Goal: Task Accomplishment & Management: Use online tool/utility

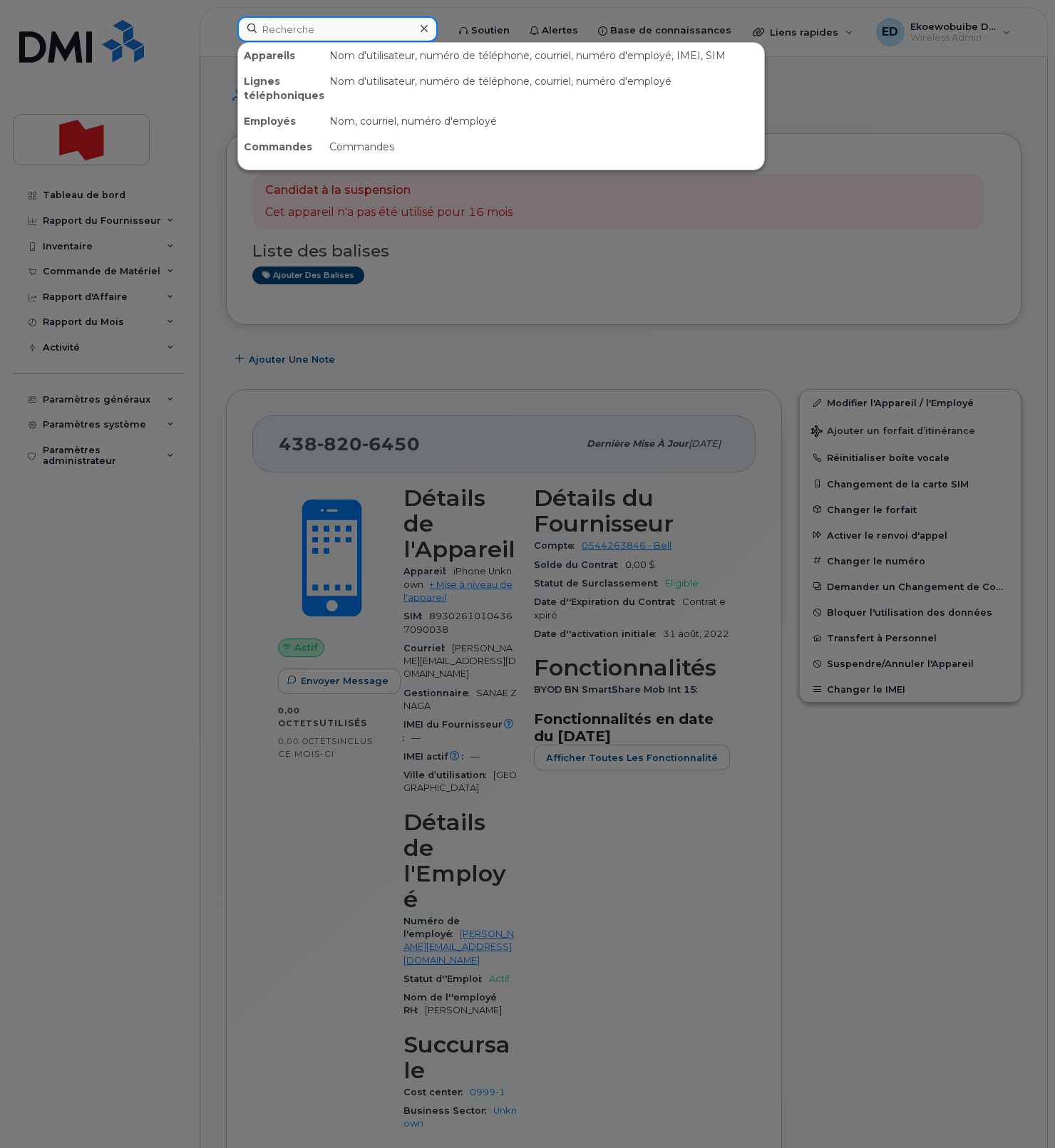
click at [331, 33] on input at bounding box center [337, 29] width 200 height 26
paste input "Vanessa Seguin"
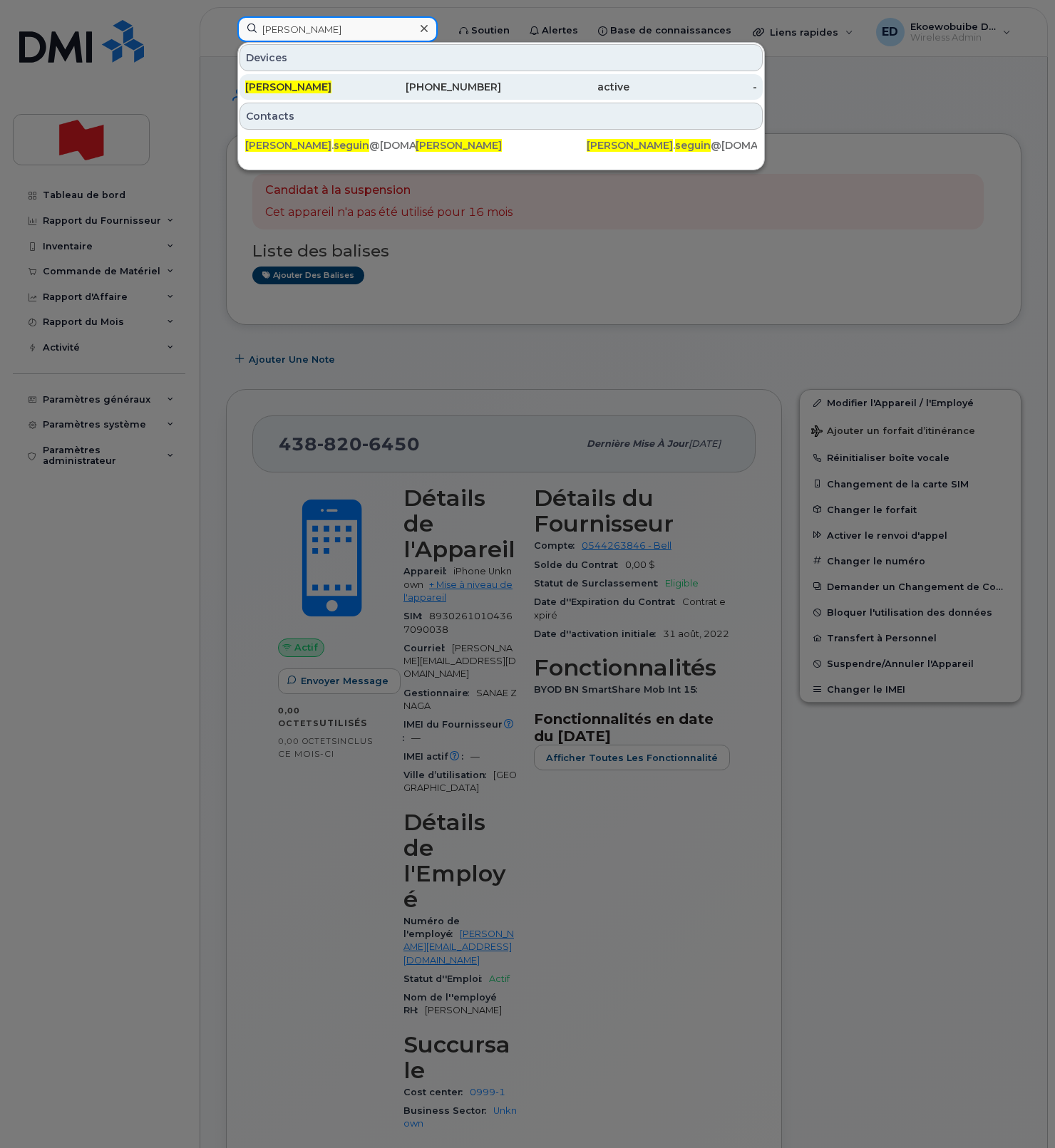
type input "Vanessa Seguin"
drag, startPoint x: 301, startPoint y: 91, endPoint x: 412, endPoint y: 93, distance: 111.0
click at [301, 91] on span "Vanessa Seguin" at bounding box center [288, 86] width 86 height 13
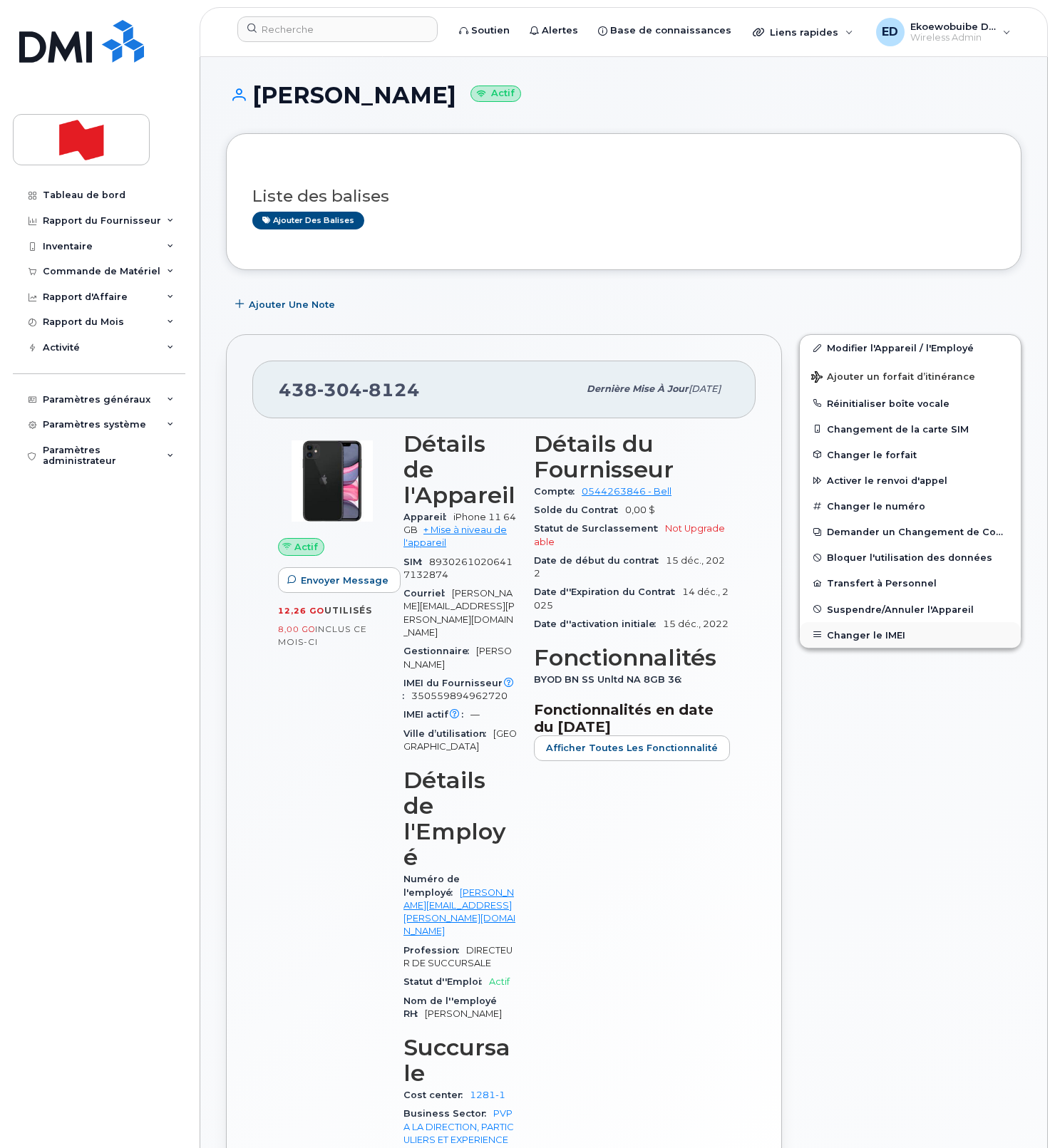
click at [851, 630] on button "Changer le IMEI" at bounding box center [909, 635] width 221 height 26
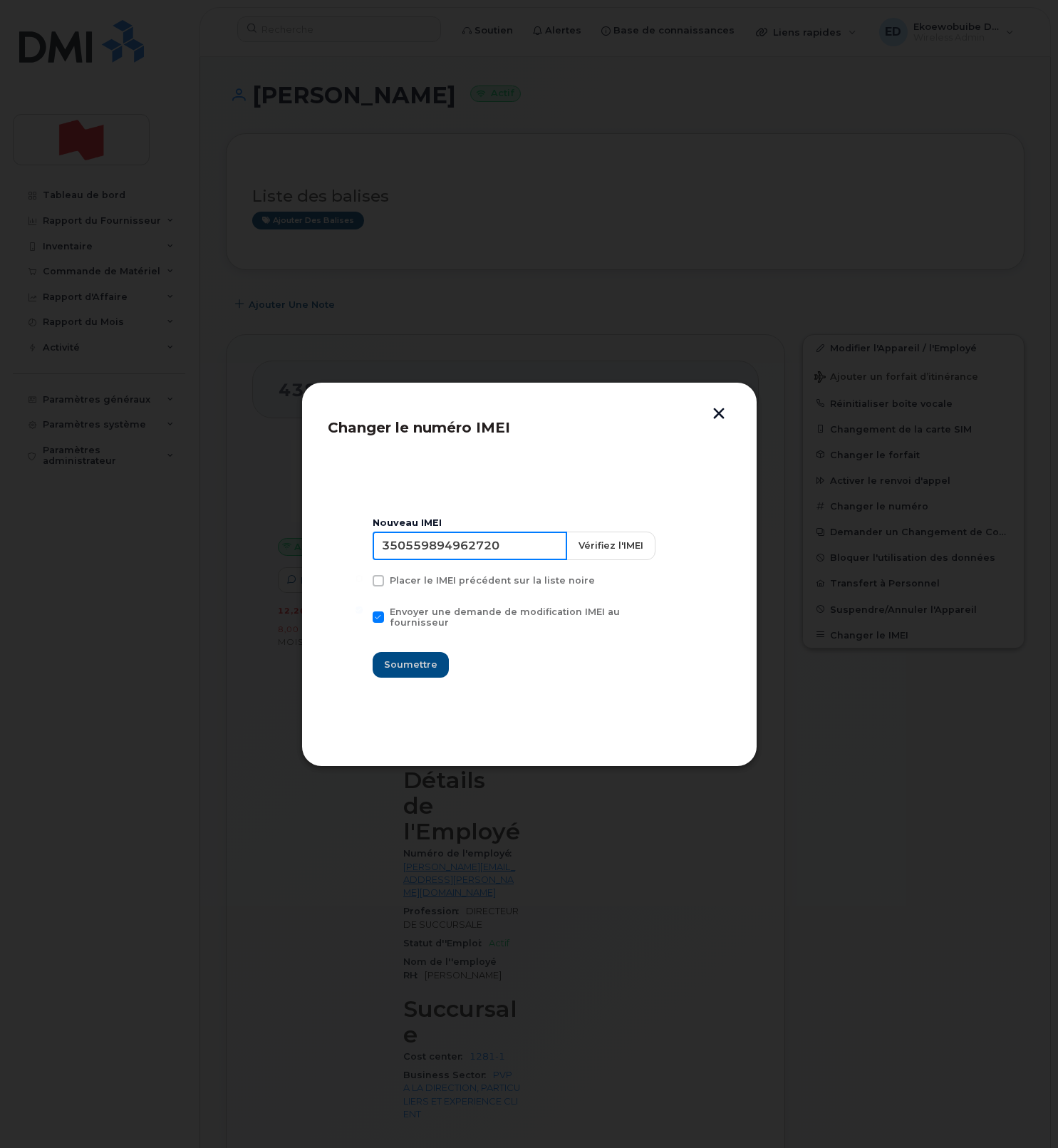
click at [477, 557] on input "350559894962720" at bounding box center [470, 546] width 195 height 29
click at [711, 415] on button "button" at bounding box center [719, 415] width 21 height 15
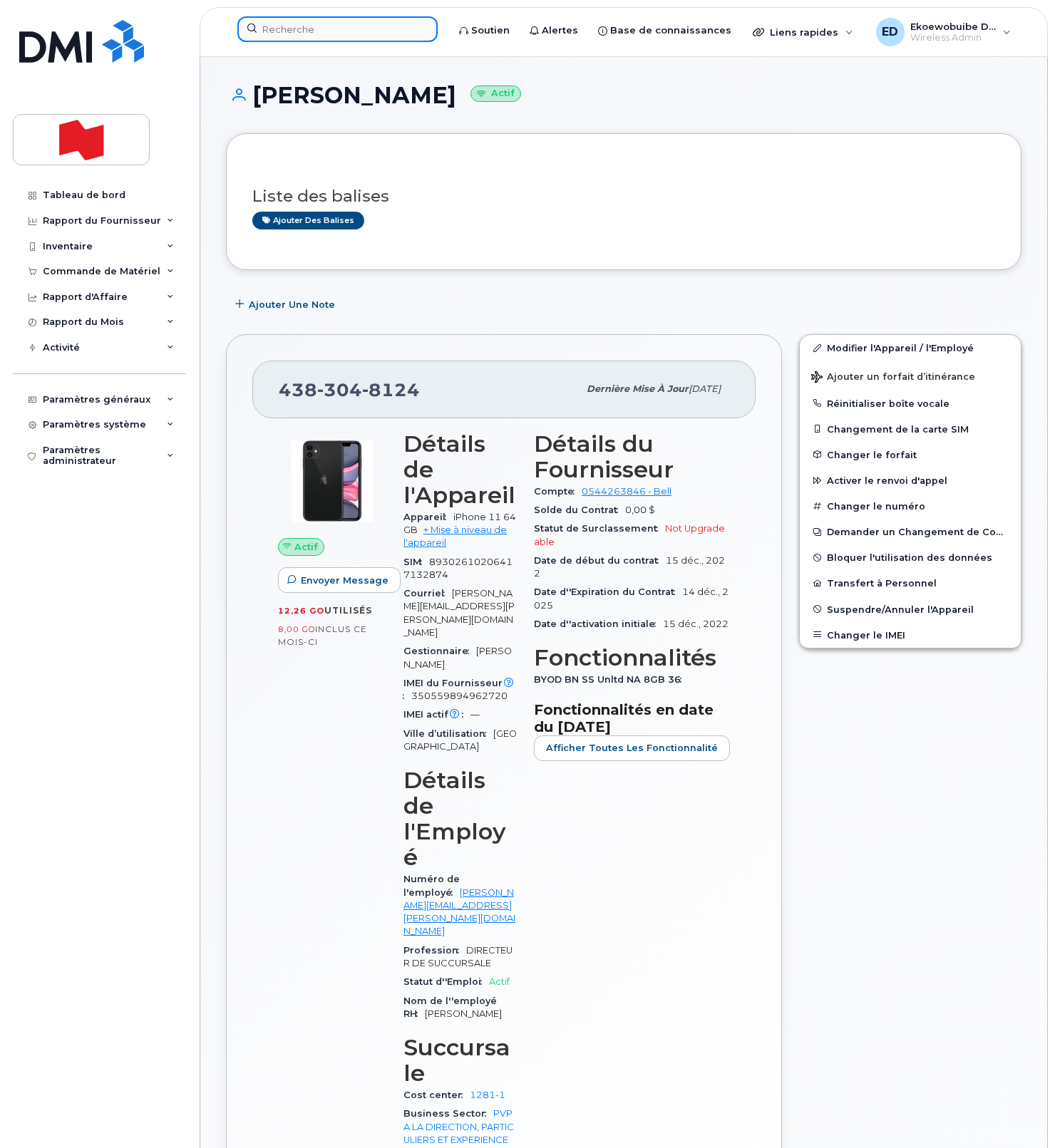
click at [308, 33] on input at bounding box center [337, 29] width 200 height 26
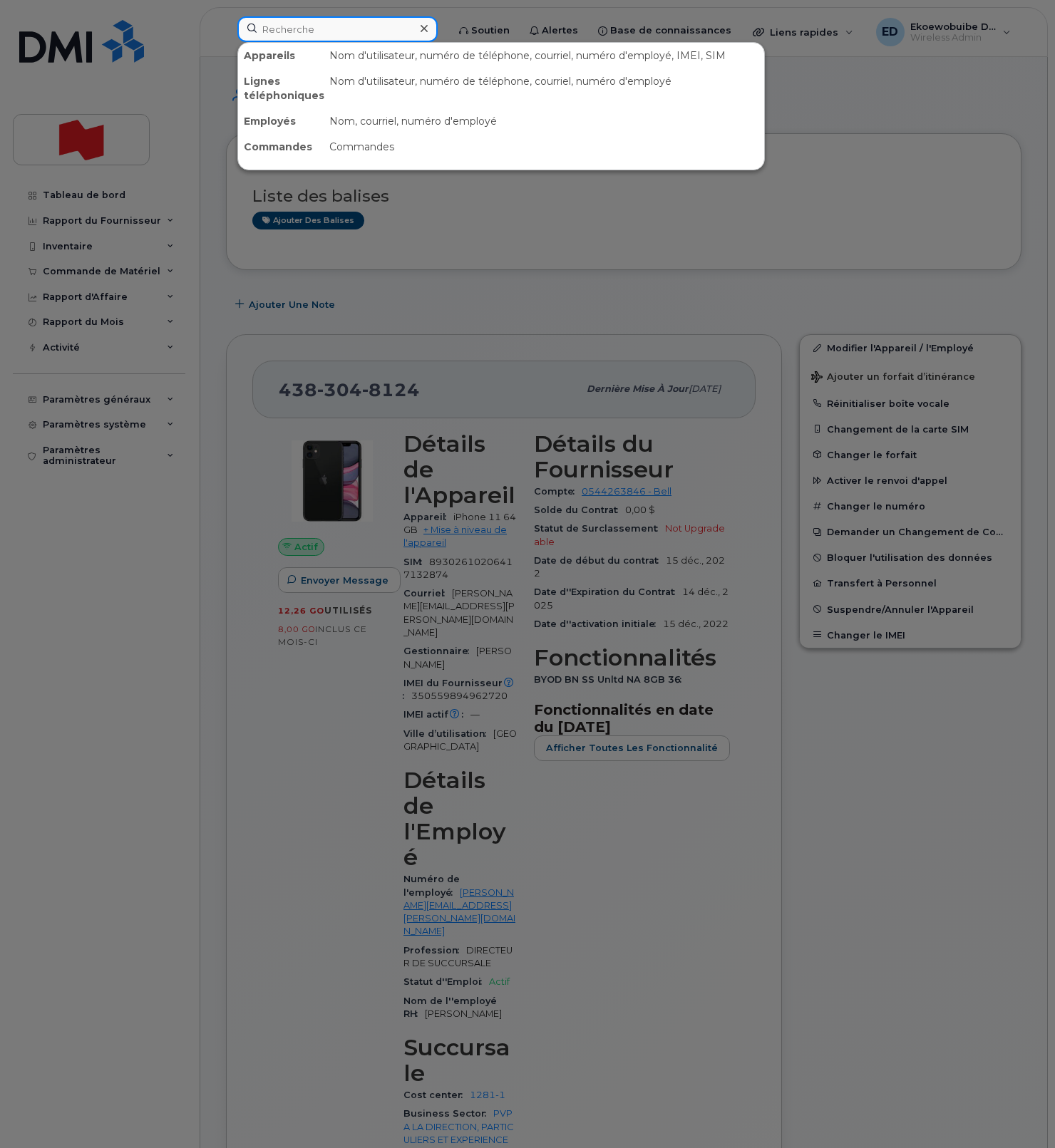
paste input "12281"
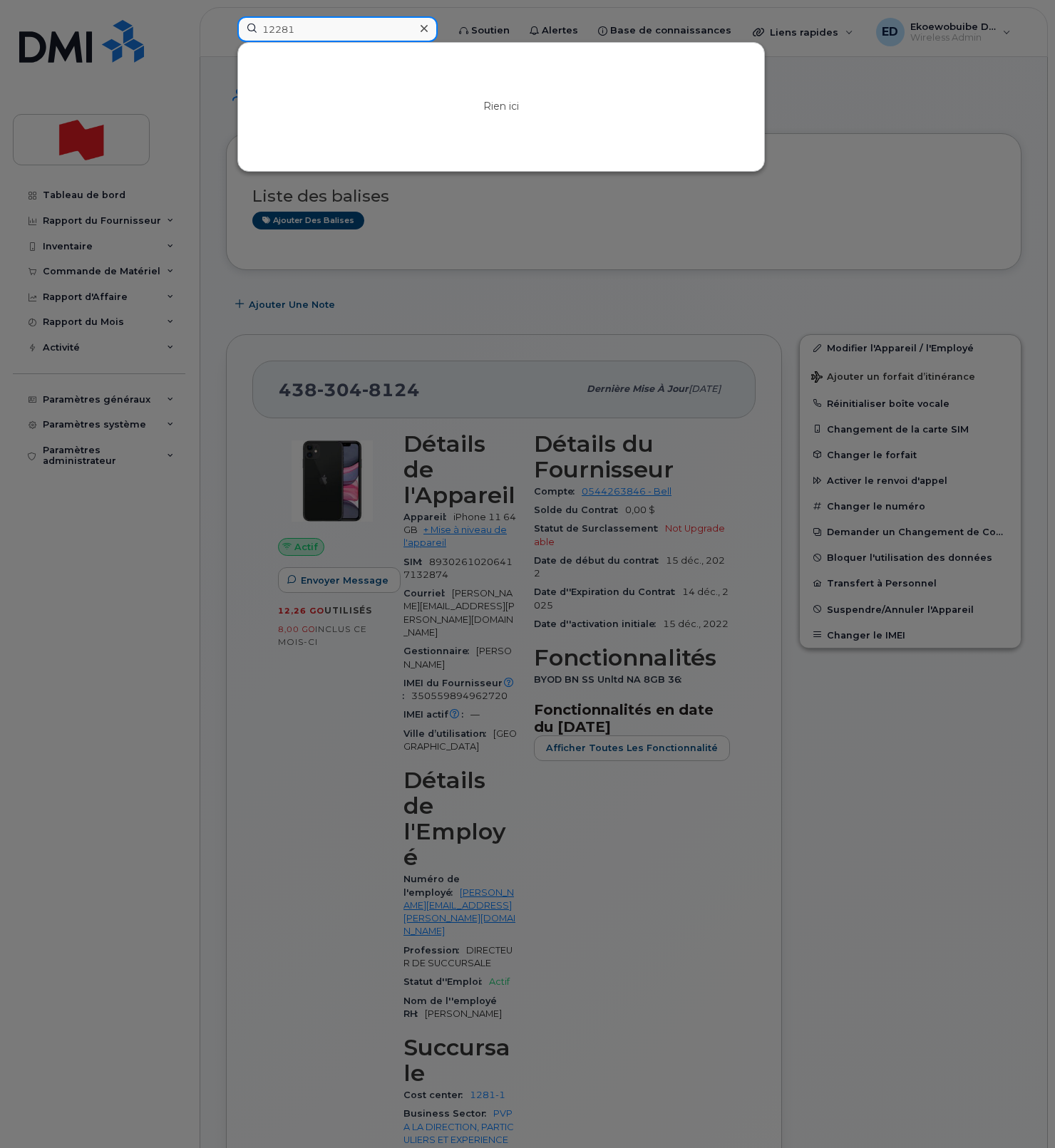
type input "12281"
drag, startPoint x: 331, startPoint y: 33, endPoint x: 228, endPoint y: 26, distance: 103.2
click at [229, 26] on div "12281 Rien ici" at bounding box center [337, 32] width 223 height 31
click at [546, 222] on div at bounding box center [527, 574] width 1055 height 1148
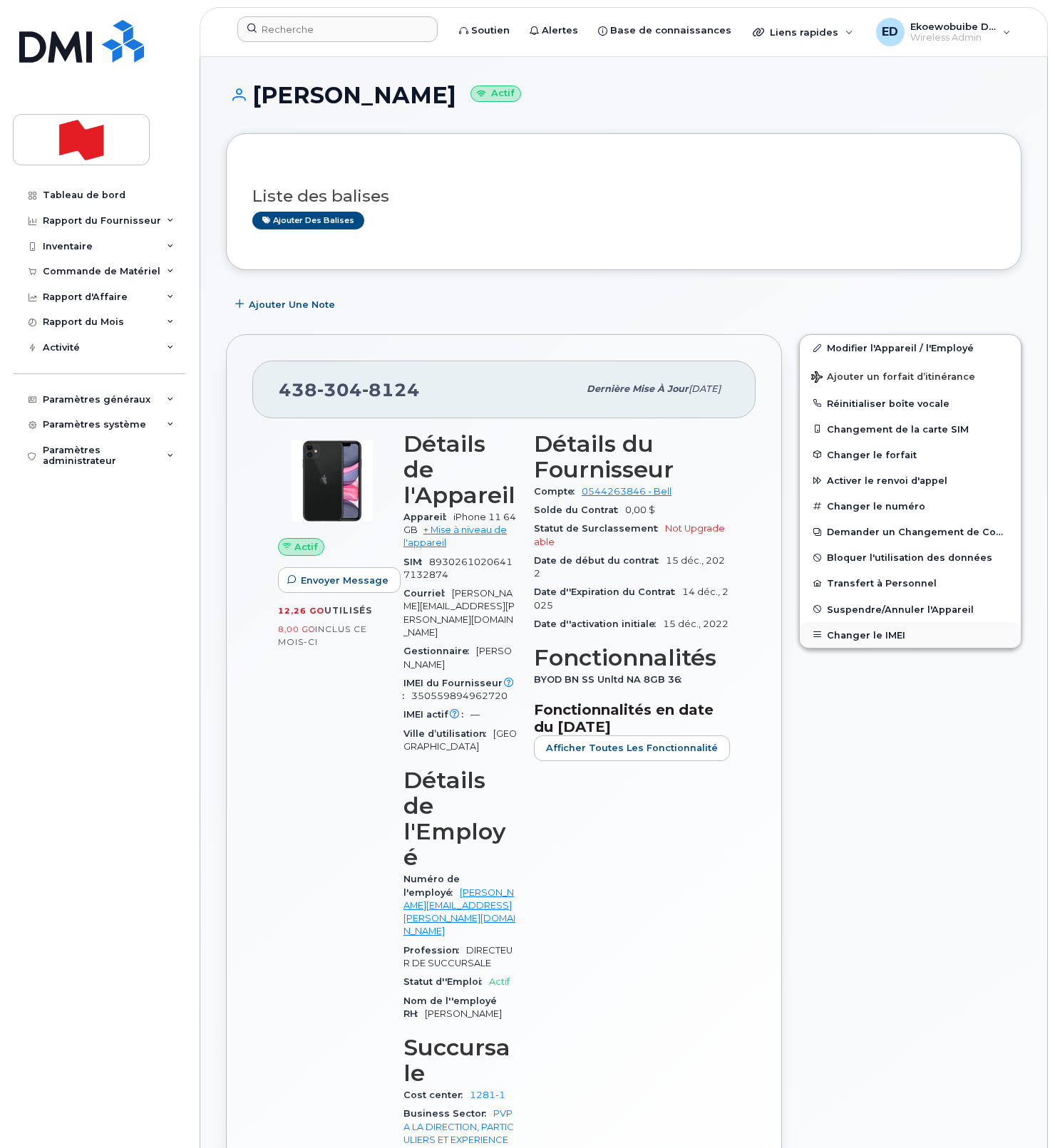
click at [862, 630] on button "Changer le IMEI" at bounding box center [909, 635] width 221 height 26
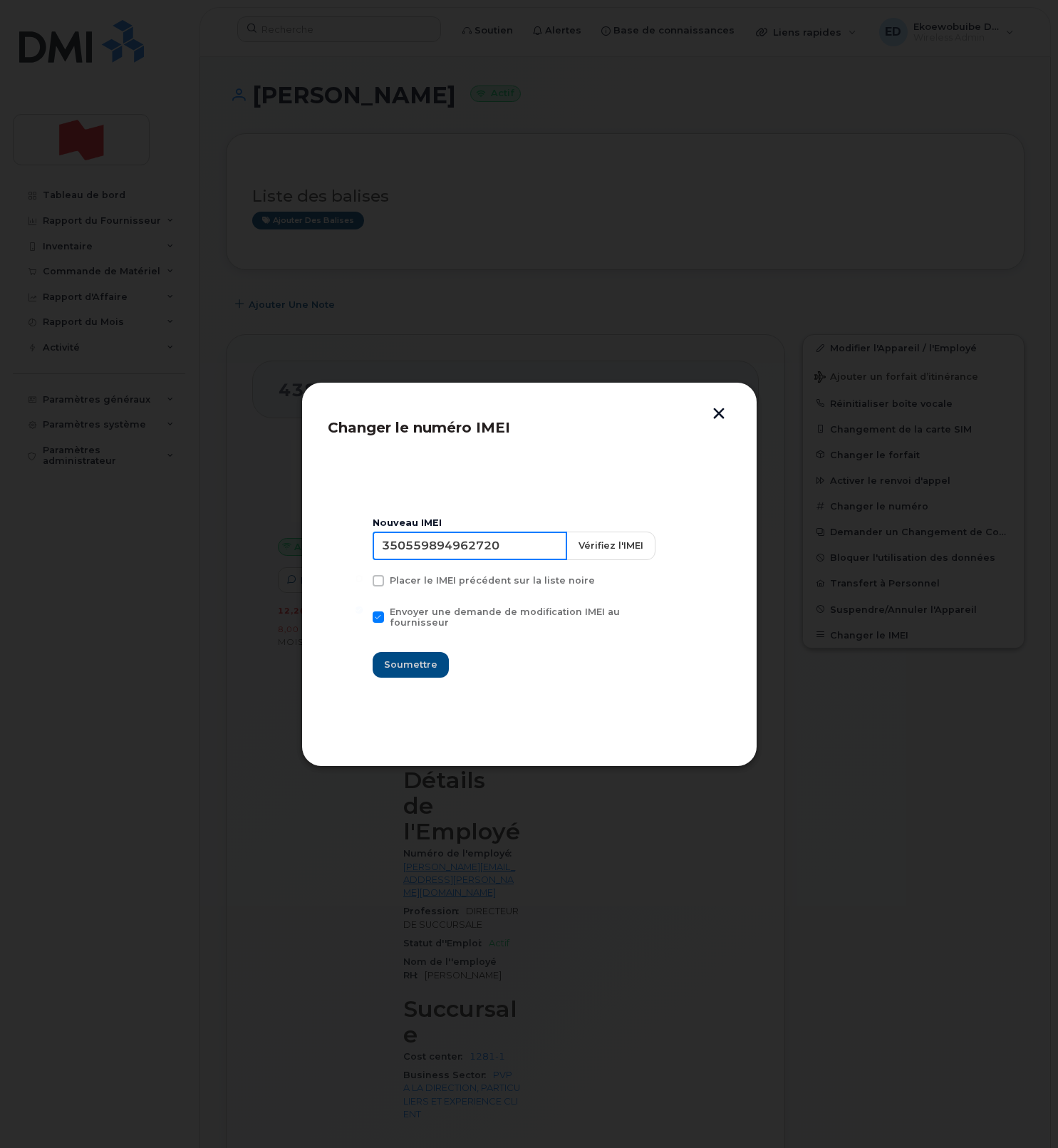
click at [453, 550] on input "350559894962720" at bounding box center [470, 546] width 195 height 29
type input "354216331355440"
click at [441, 664] on button "Soumettre" at bounding box center [410, 665] width 76 height 26
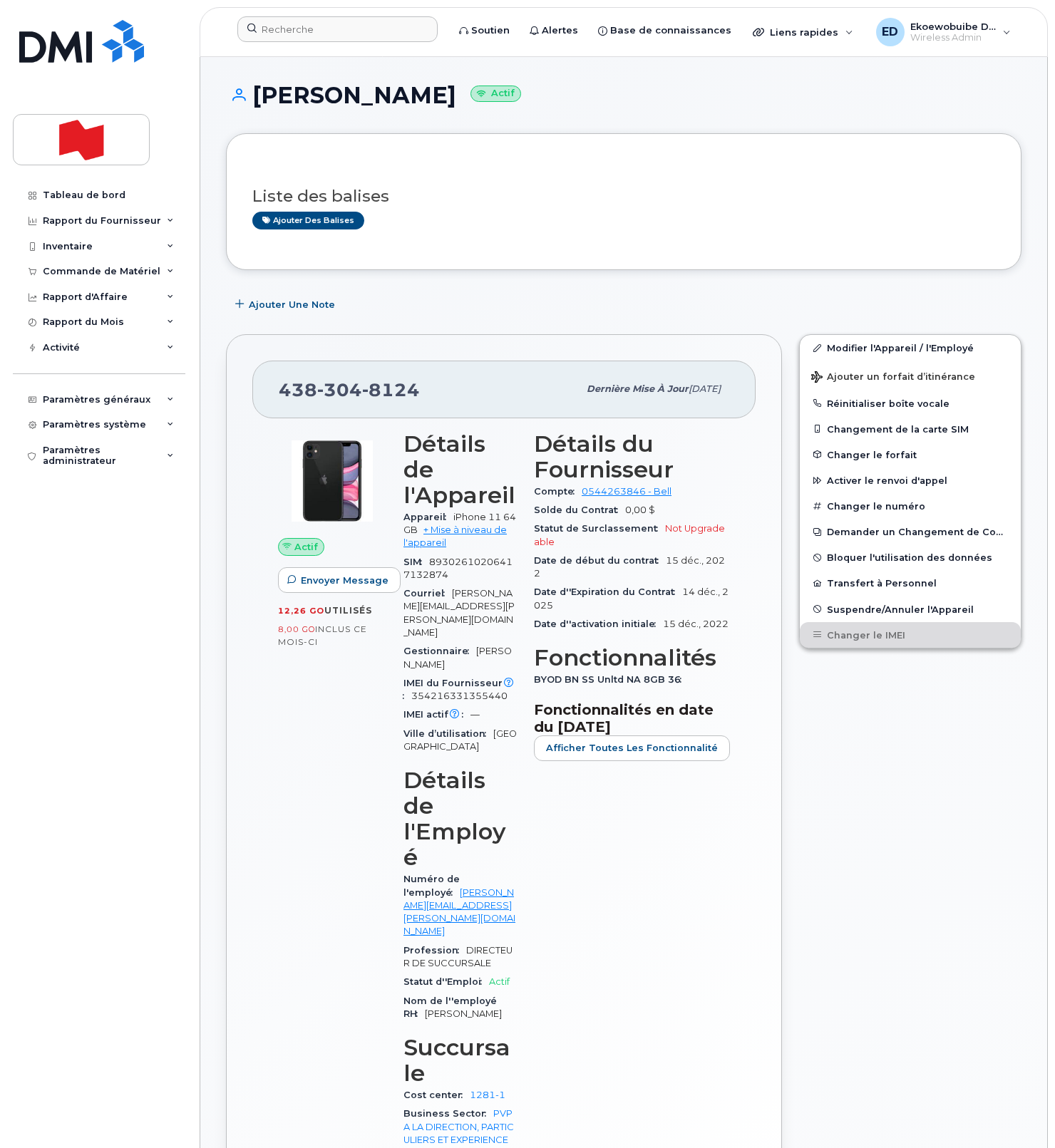
click at [926, 740] on div "Modifier l'Appareil / l'Employé Ajouter un forfait d’itinérance Réinitialiser b…" at bounding box center [910, 798] width 239 height 947
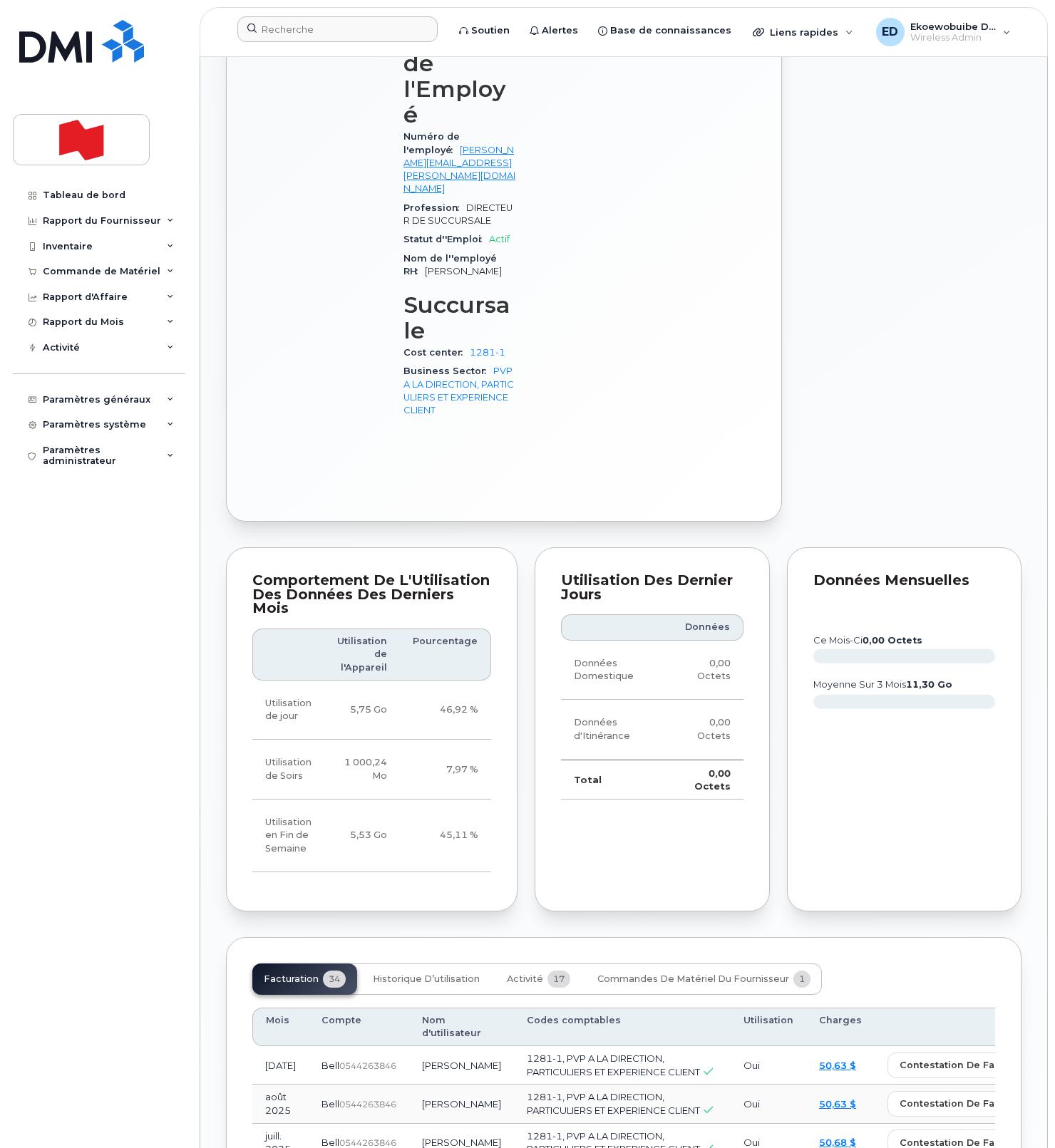
scroll to position [743, 0]
click at [527, 973] on span "Activité" at bounding box center [525, 979] width 37 height 12
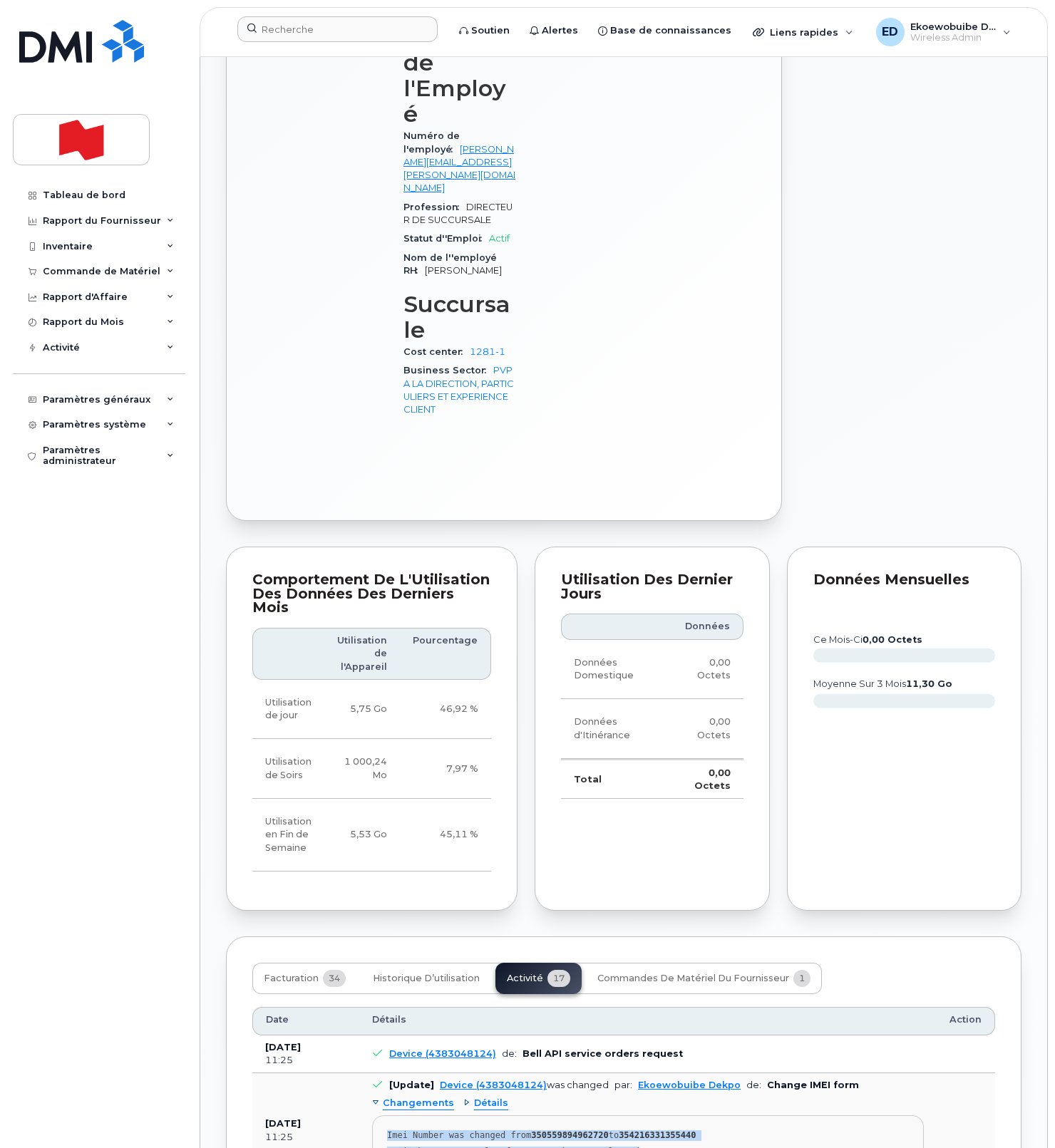
drag, startPoint x: 674, startPoint y: 1004, endPoint x: 383, endPoint y: 982, distance: 291.8
click at [383, 1115] on pre "Imei Number was changed from 350559894962720 to 354216331355440 Imei Change Ext…" at bounding box center [647, 1146] width 551 height 63
copy pre "Imei Number was changed from 350559894962720 to 354216331355440 Imei Change Ext…"
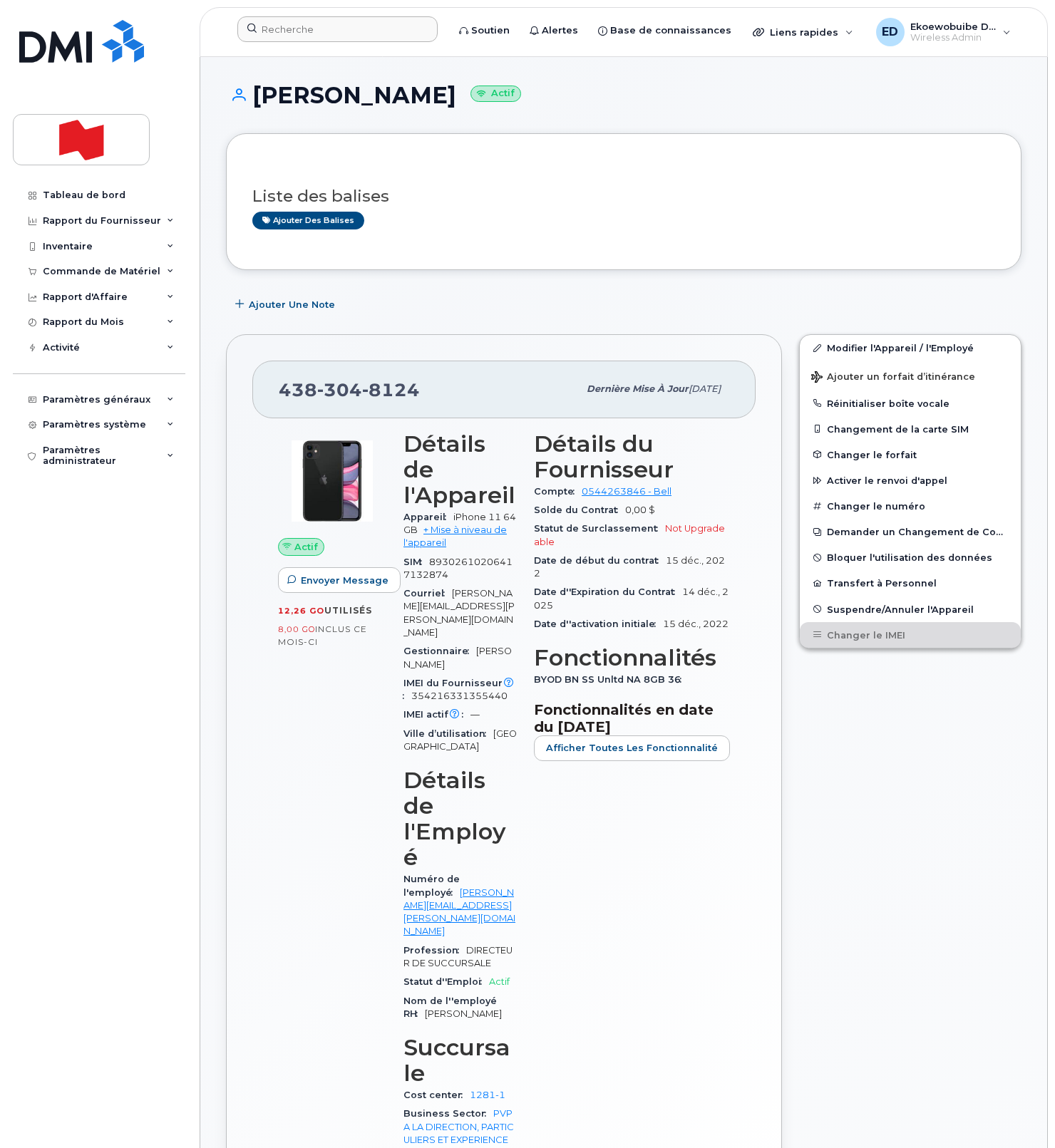
scroll to position [6, 0]
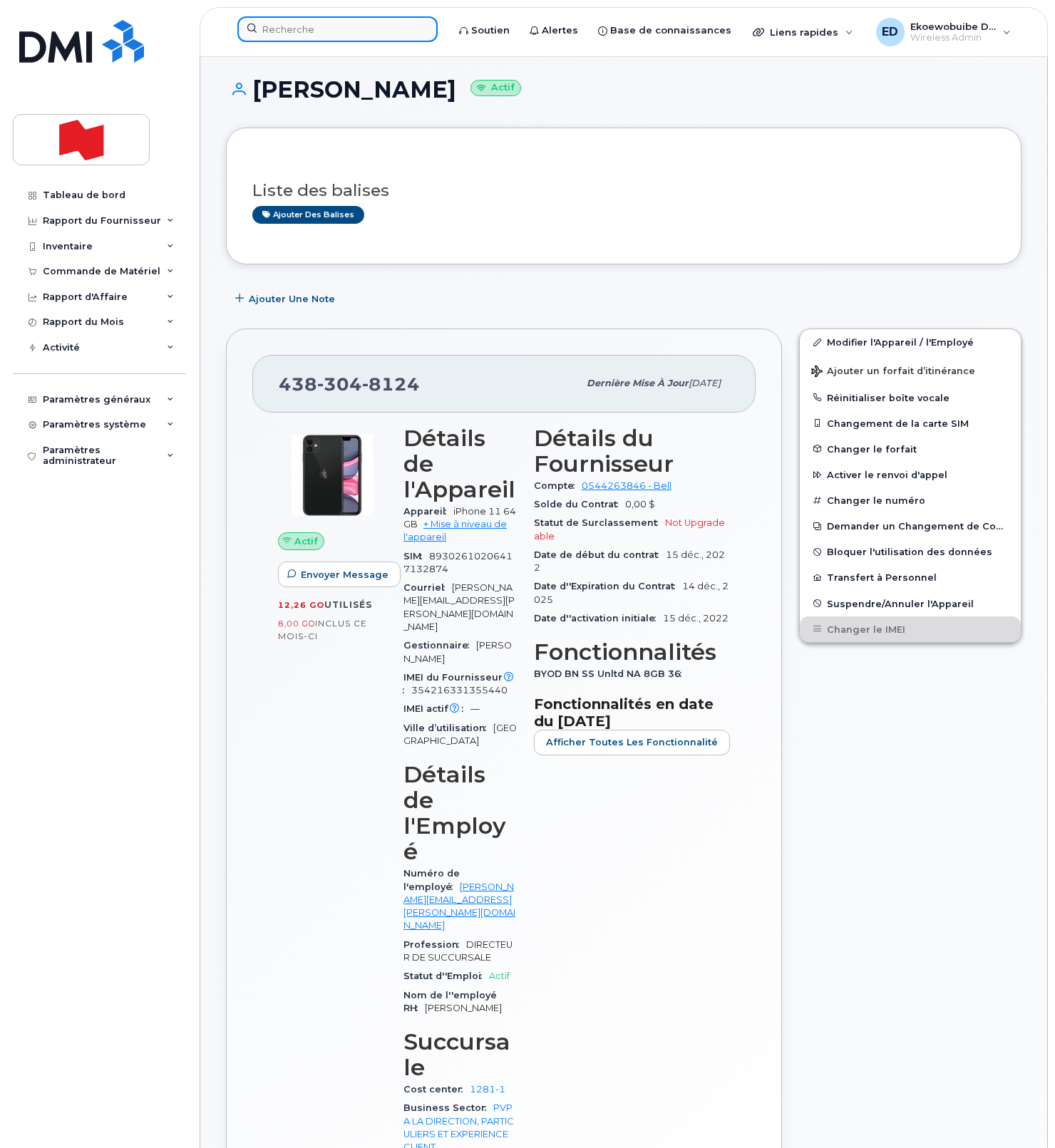
click at [317, 29] on input at bounding box center [337, 29] width 200 height 26
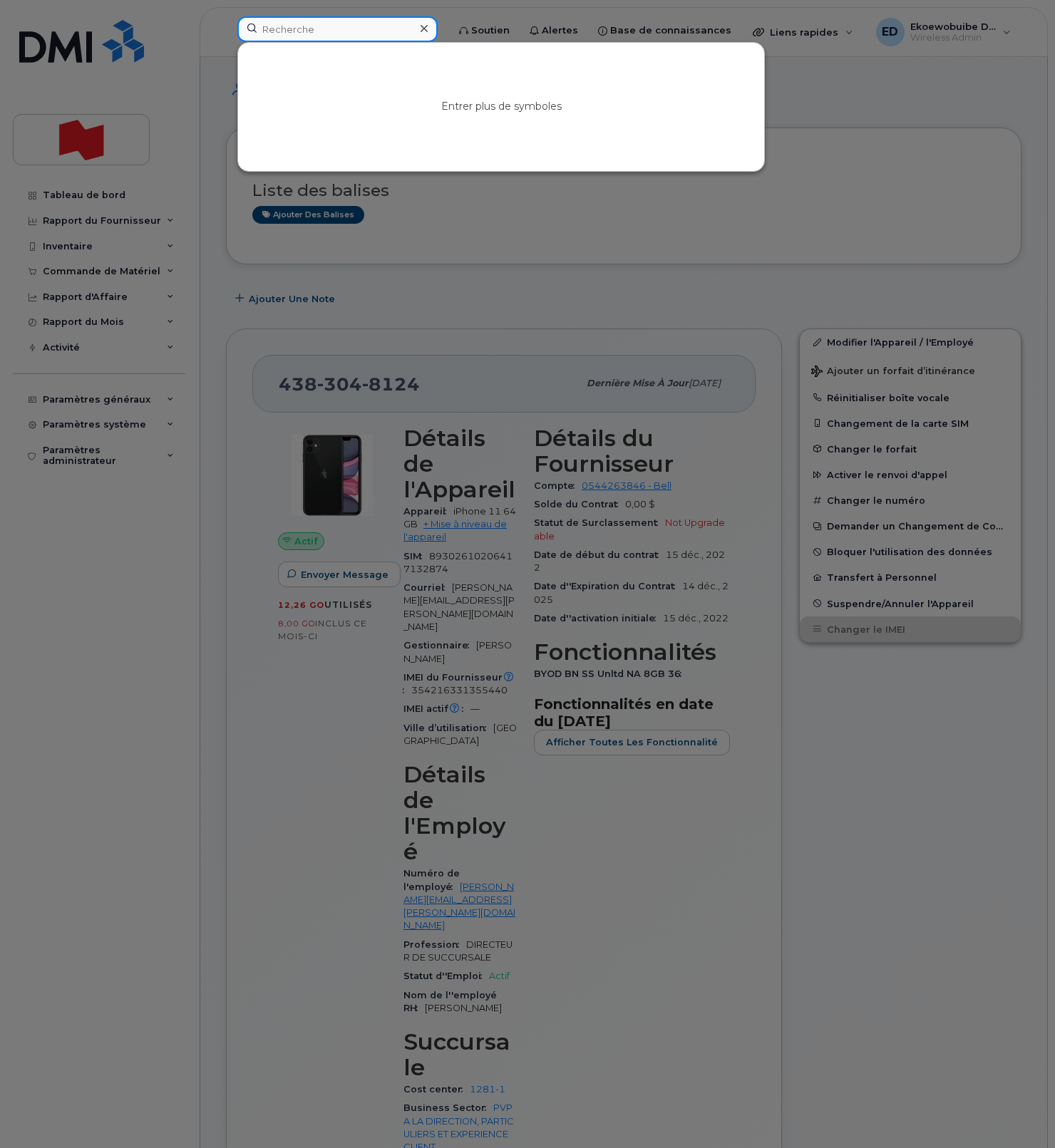
click at [317, 29] on input at bounding box center [337, 29] width 200 height 26
paste input "[PERSON_NAME]"
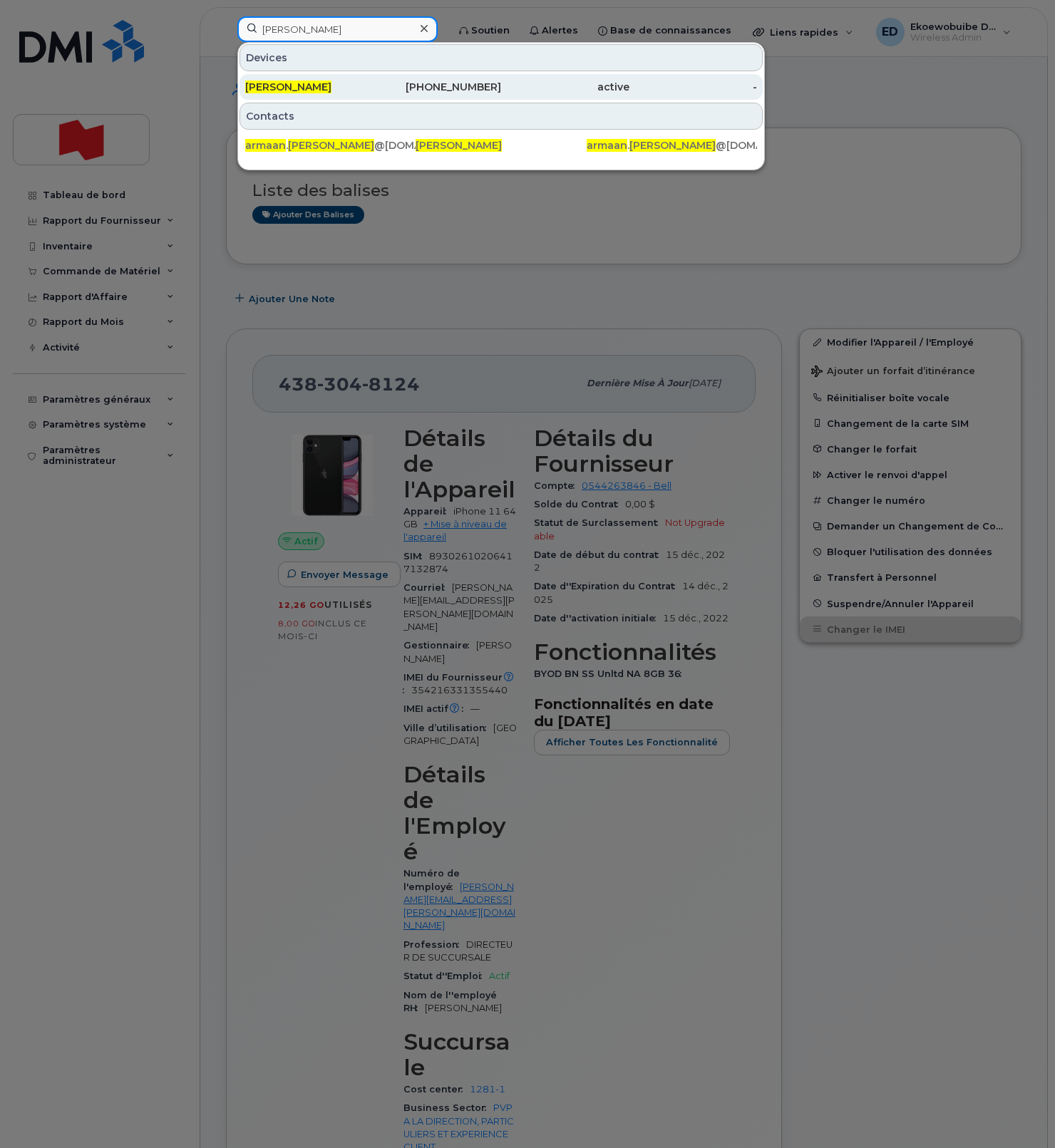
type input "[PERSON_NAME]"
click at [306, 86] on span "[PERSON_NAME]" at bounding box center [288, 86] width 86 height 13
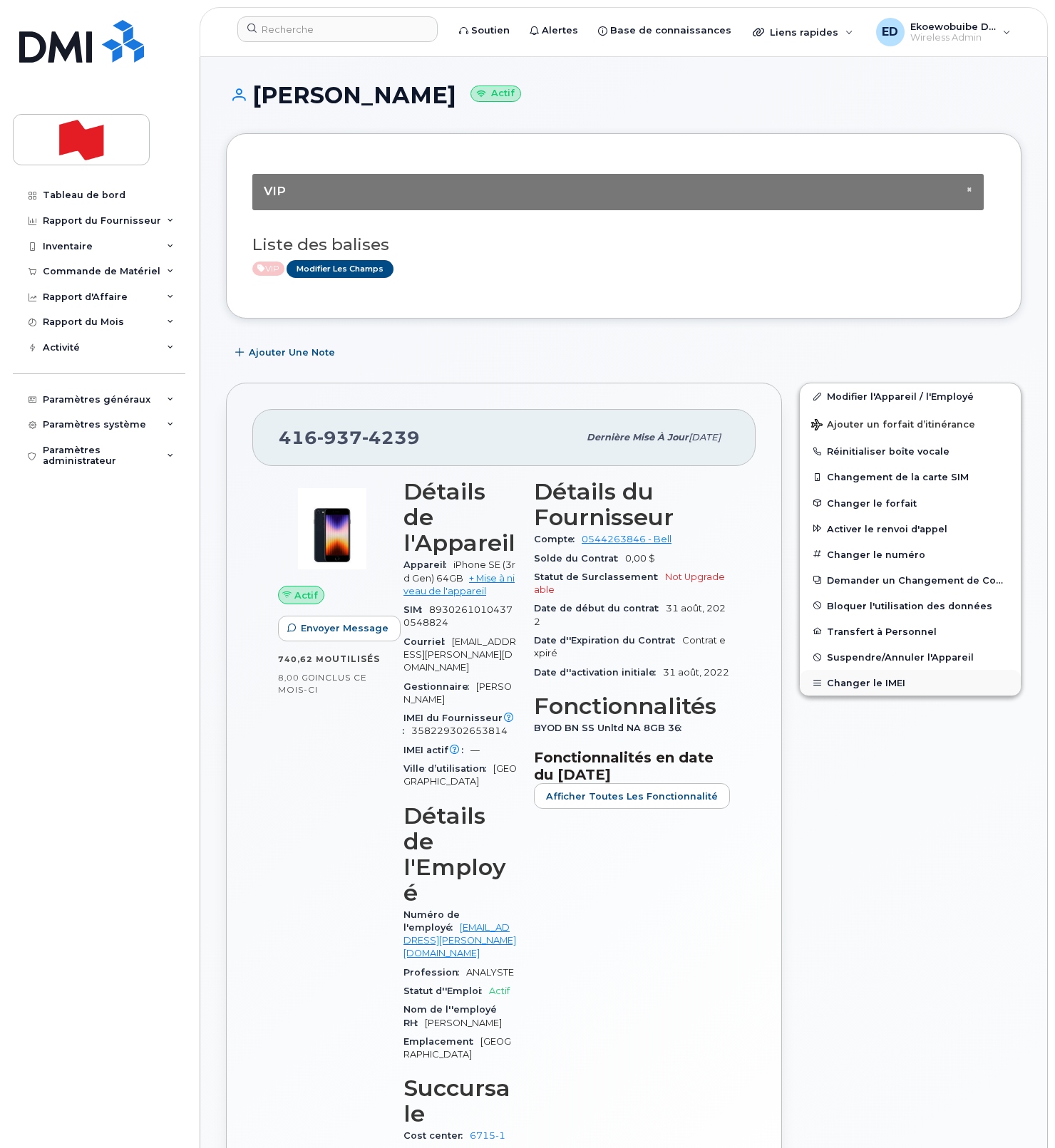
click at [864, 684] on button "Changer le IMEI" at bounding box center [909, 683] width 221 height 26
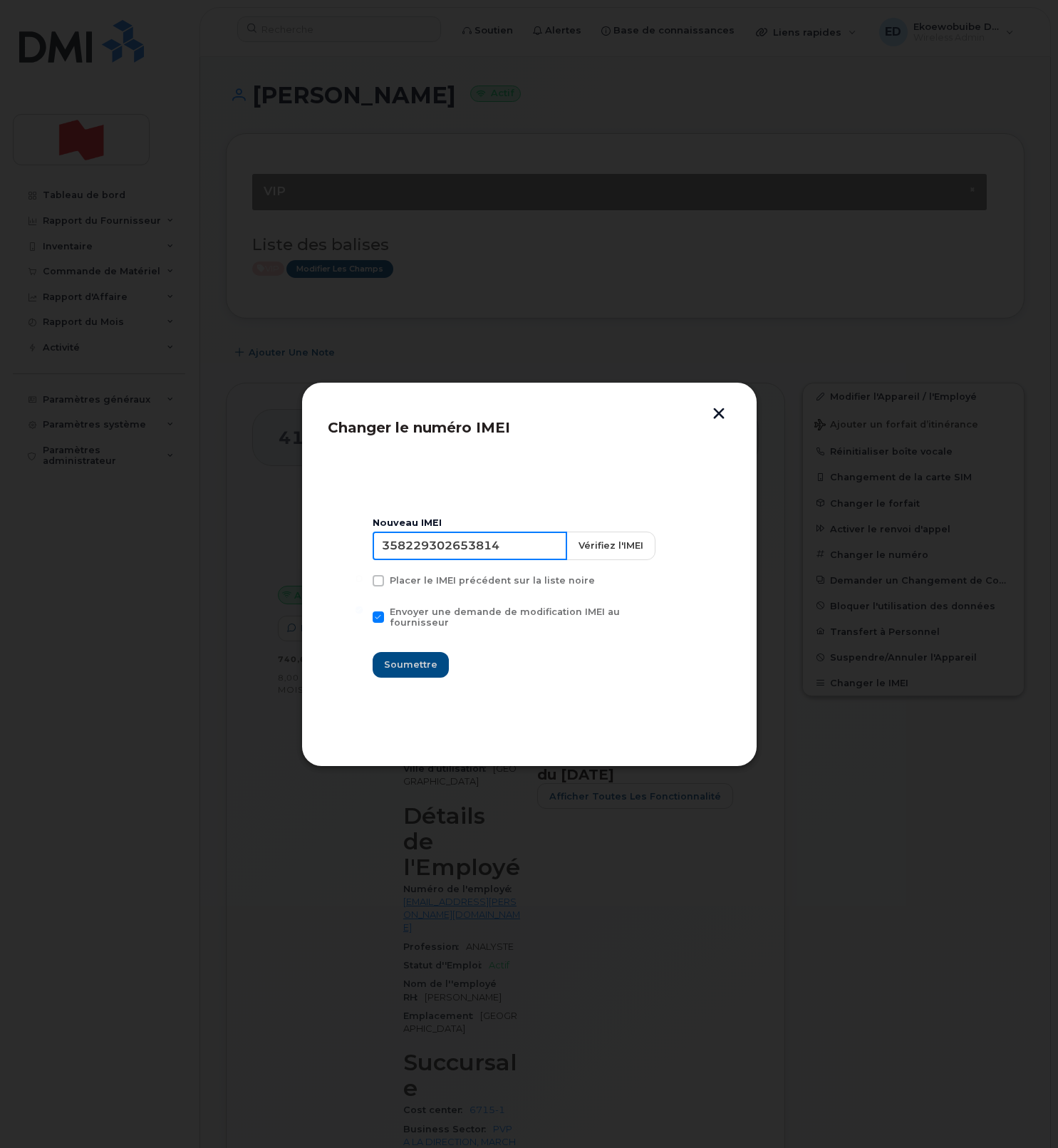
click at [475, 557] on input "358229302653814" at bounding box center [470, 546] width 195 height 29
type input "354216331598809"
click at [432, 658] on span "Soumettre" at bounding box center [410, 664] width 53 height 14
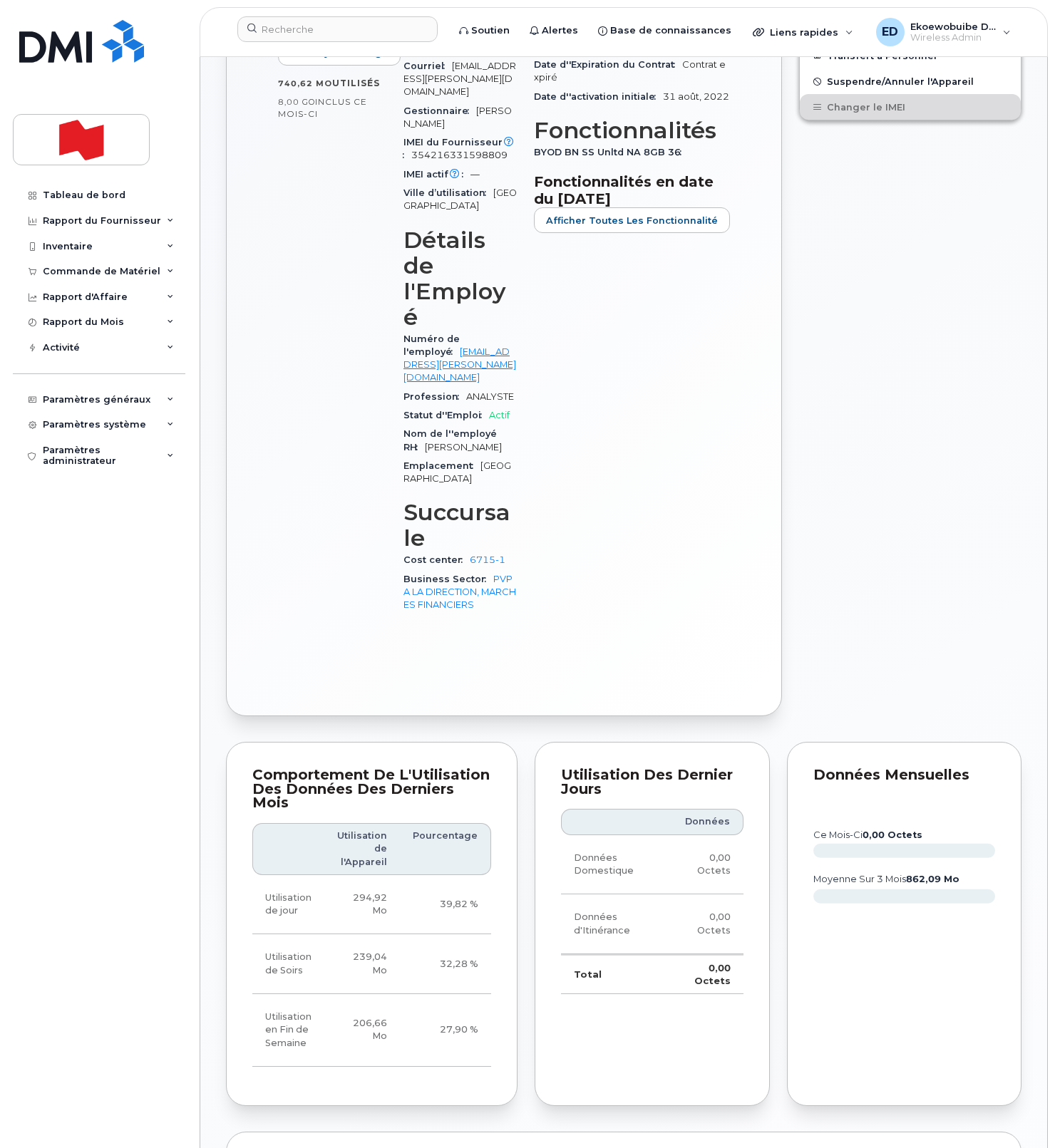
scroll to position [593, 0]
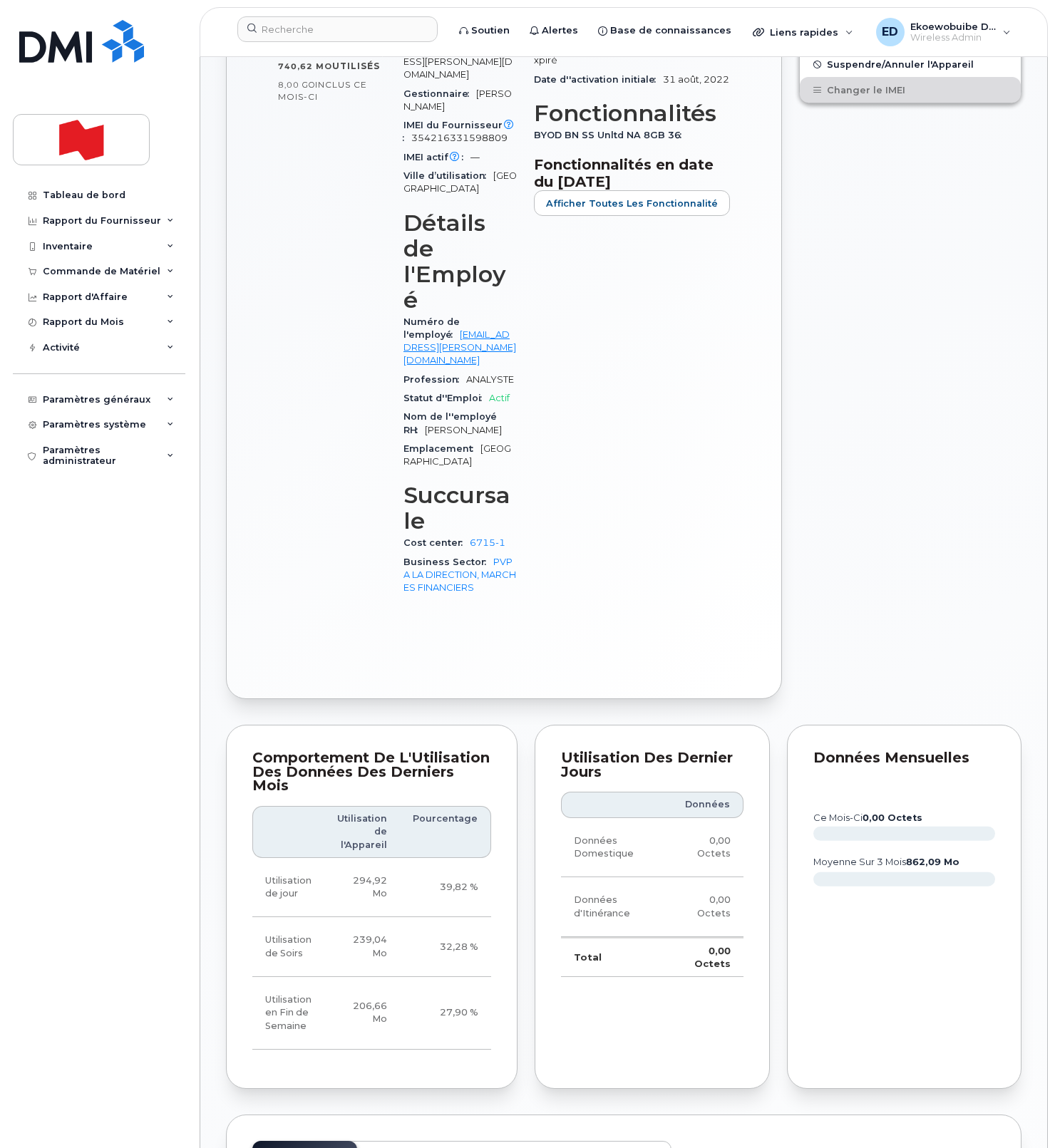
click at [519, 1148] on span "Activité" at bounding box center [525, 1157] width 37 height 12
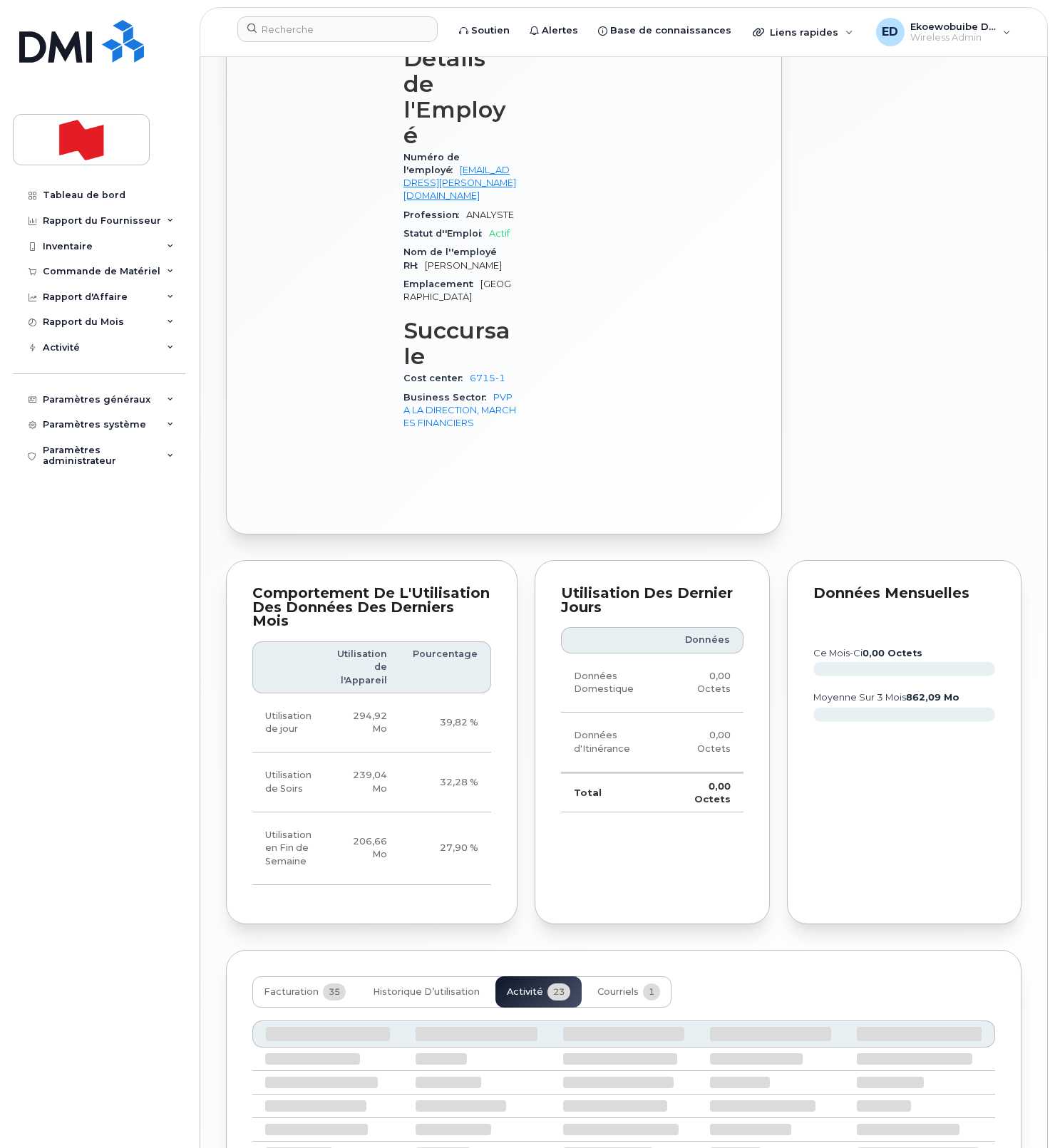
scroll to position [768, 0]
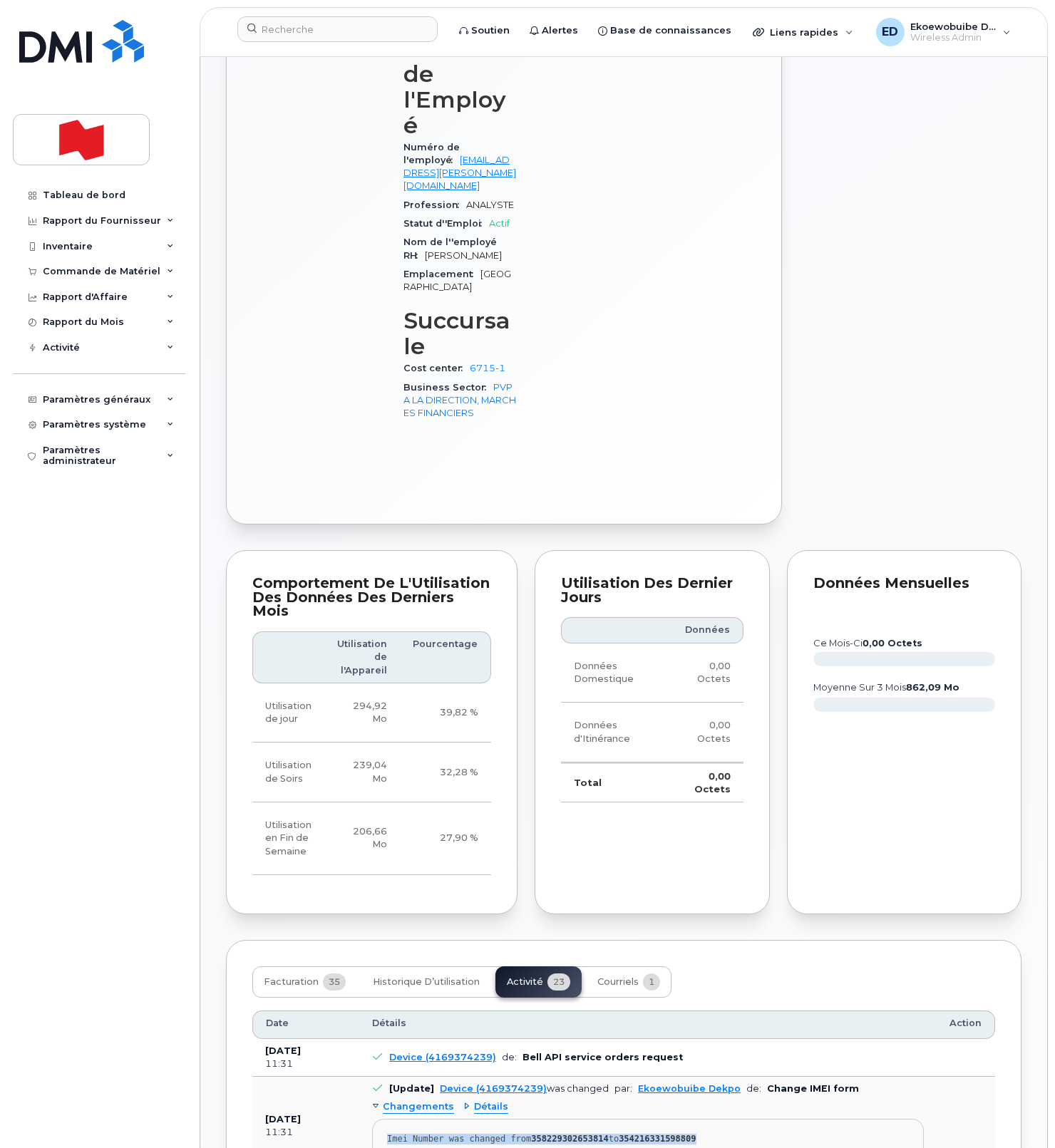
drag, startPoint x: 731, startPoint y: 1012, endPoint x: 380, endPoint y: 1001, distance: 351.2
click at [380, 1119] on pre "Imei Number was changed from 358229302653814 to 354216331598809" at bounding box center [647, 1142] width 551 height 46
copy div "Imei Number was changed from 358229302653814 to 354216331598809"
click at [354, 31] on input at bounding box center [337, 29] width 200 height 26
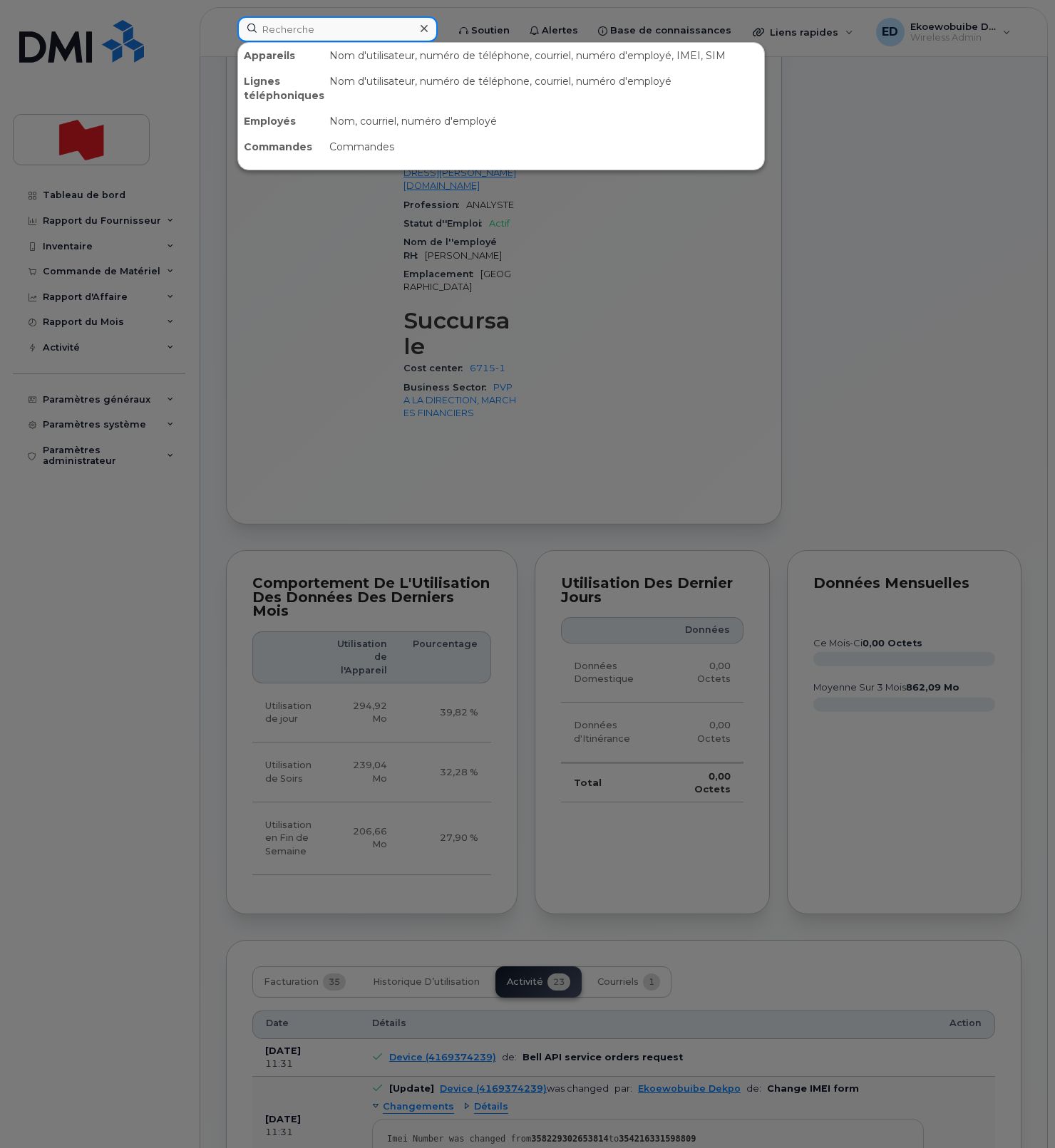
paste input "[PERSON_NAME][EMAIL_ADDRESS][DOMAIN_NAME]"
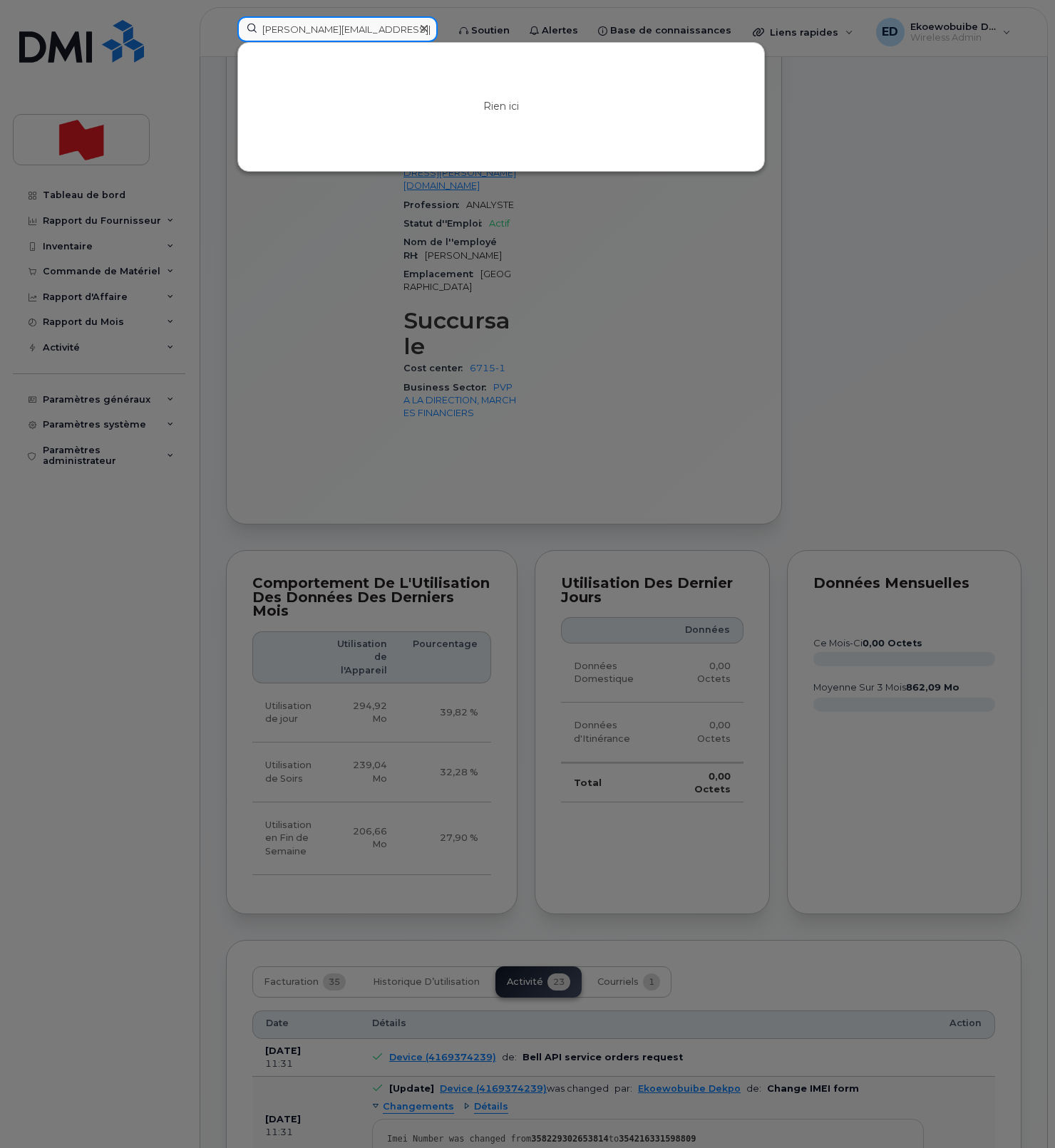
type input "[PERSON_NAME][EMAIL_ADDRESS][DOMAIN_NAME]"
